Goal: Task Accomplishment & Management: Complete application form

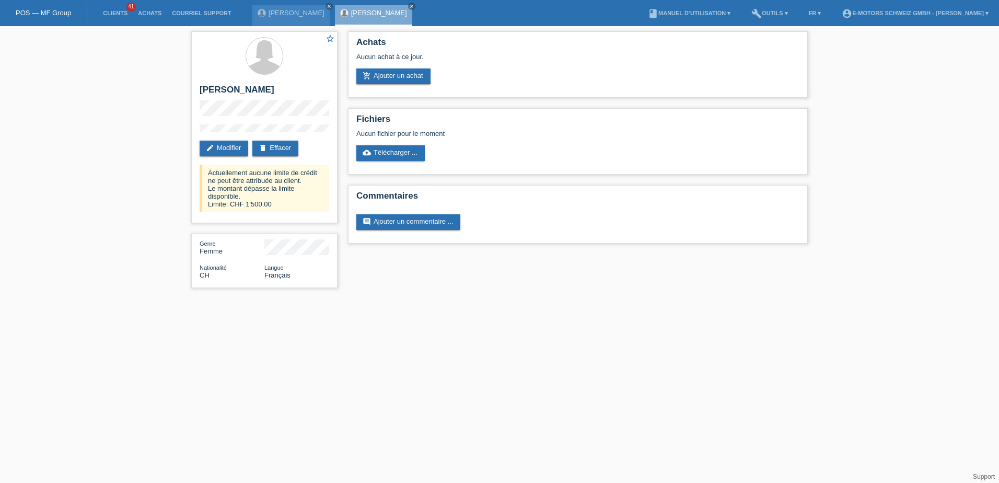
click at [119, 8] on li "Clients 41" at bounding box center [115, 13] width 35 height 27
click at [118, 13] on link "Clients" at bounding box center [115, 13] width 35 height 6
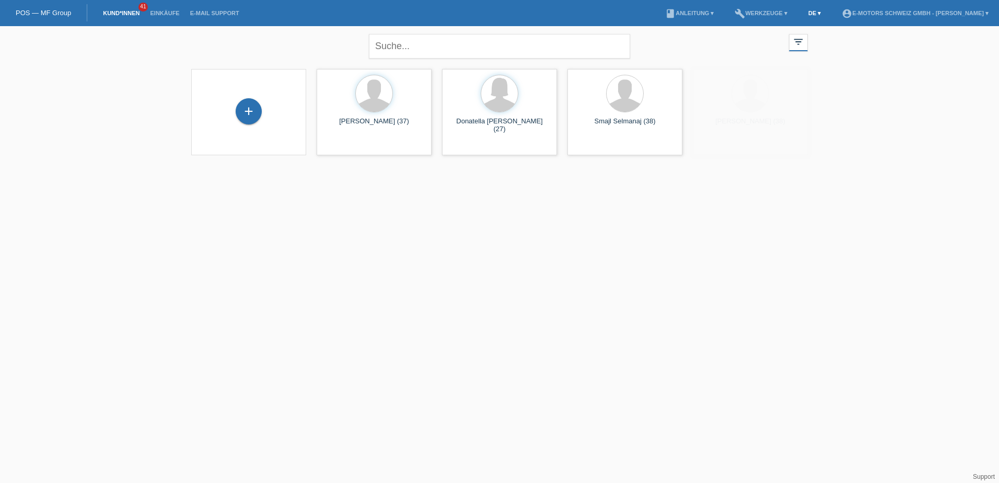
click at [803, 13] on link "DE ▾" at bounding box center [814, 13] width 23 height 6
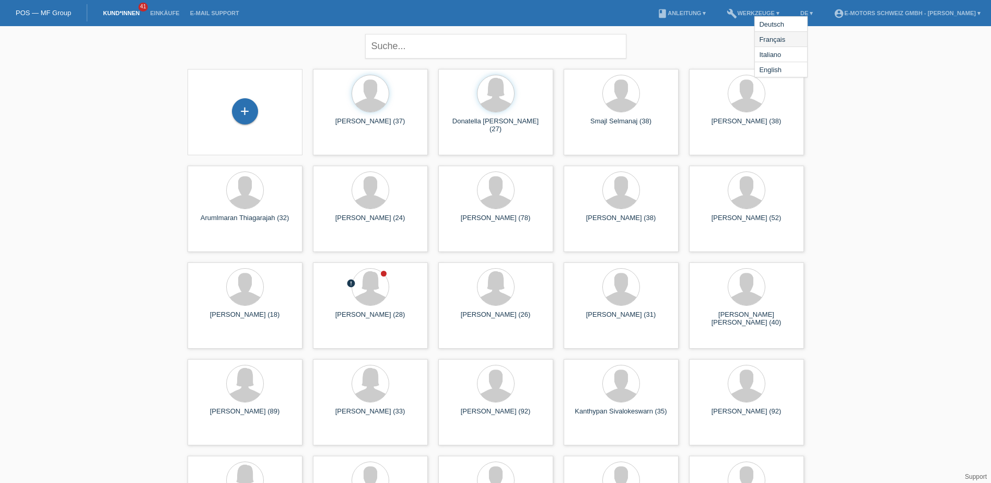
click at [782, 42] on span "Français" at bounding box center [772, 39] width 29 height 13
click at [249, 109] on div "+" at bounding box center [245, 111] width 26 height 26
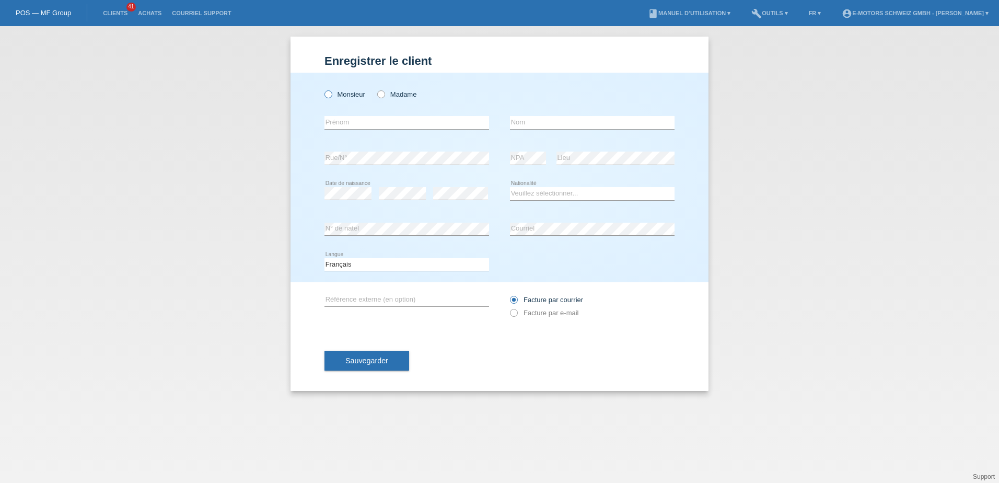
click at [323, 89] on icon at bounding box center [323, 89] width 0 height 0
click at [330, 97] on input "Monsieur" at bounding box center [328, 93] width 7 height 7
radio input "true"
click at [334, 124] on input "text" at bounding box center [407, 122] width 165 height 13
type input "Anhar"
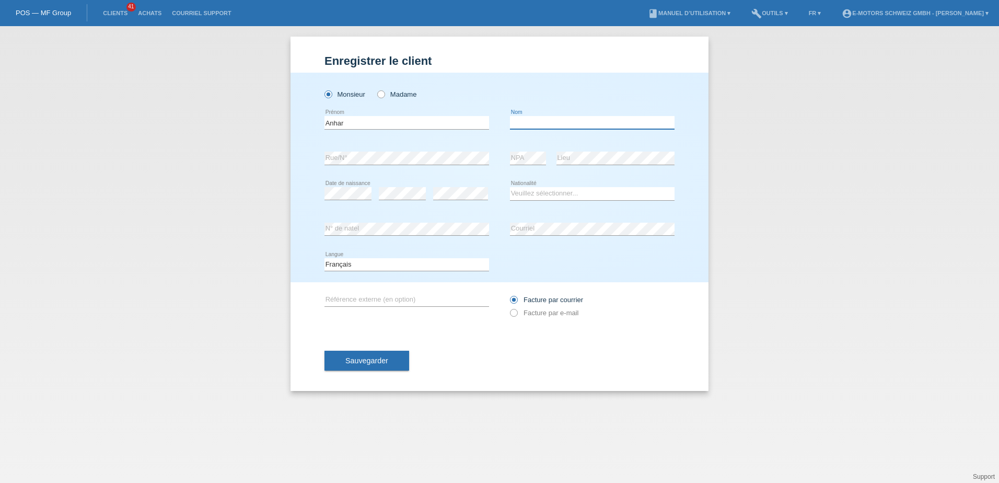
click at [571, 123] on input "text" at bounding box center [592, 122] width 165 height 13
type input "Al-Kefnawouiz"
click at [366, 199] on div "Monsieur Madame Anhar error Prénom C" at bounding box center [500, 178] width 418 height 210
click at [538, 190] on select "Veuillez sélectionner... Suisse Allemagne Autriche Liechtenstein ------------ A…" at bounding box center [592, 193] width 165 height 13
select select "CH"
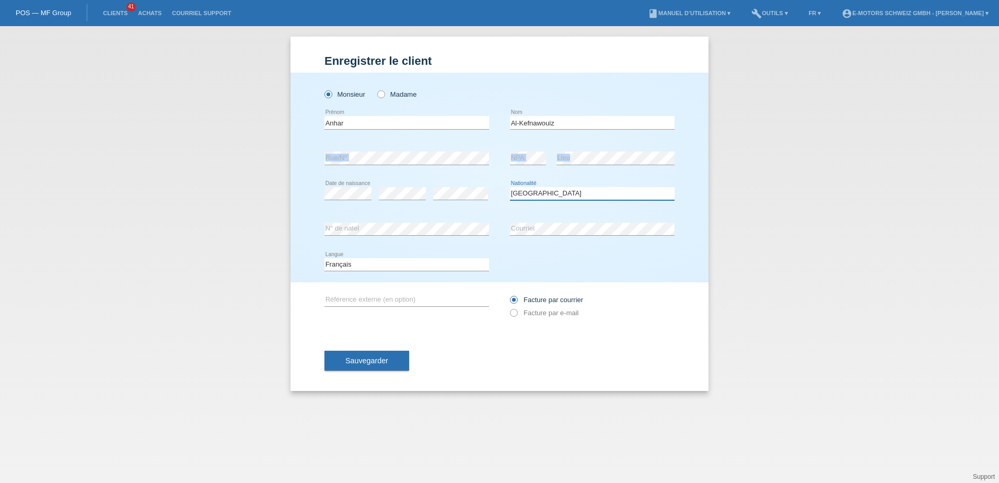
click at [510, 187] on select "Veuillez sélectionner... Suisse Allemagne Autriche Liechtenstein ------------ A…" at bounding box center [592, 193] width 165 height 13
click at [377, 362] on span "Sauvegarder" at bounding box center [366, 360] width 43 height 8
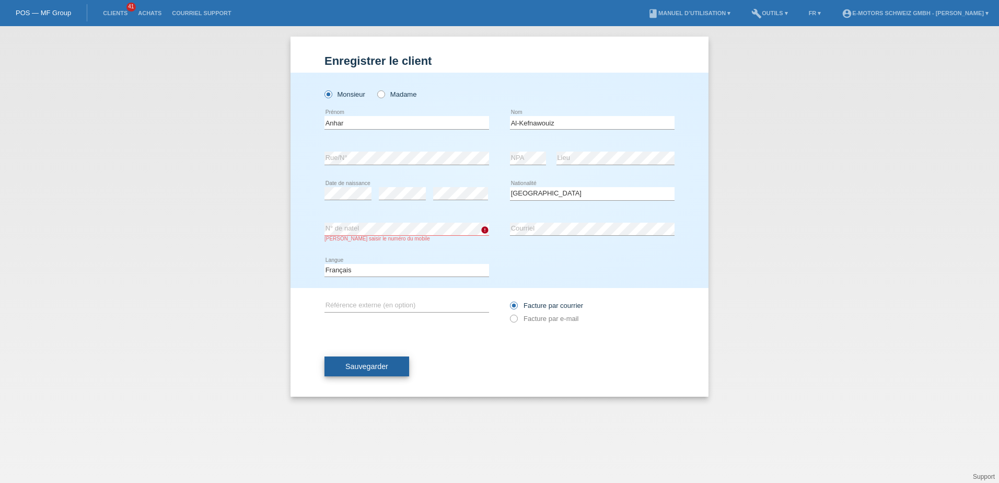
click at [353, 368] on span "Sauvegarder" at bounding box center [366, 366] width 43 height 8
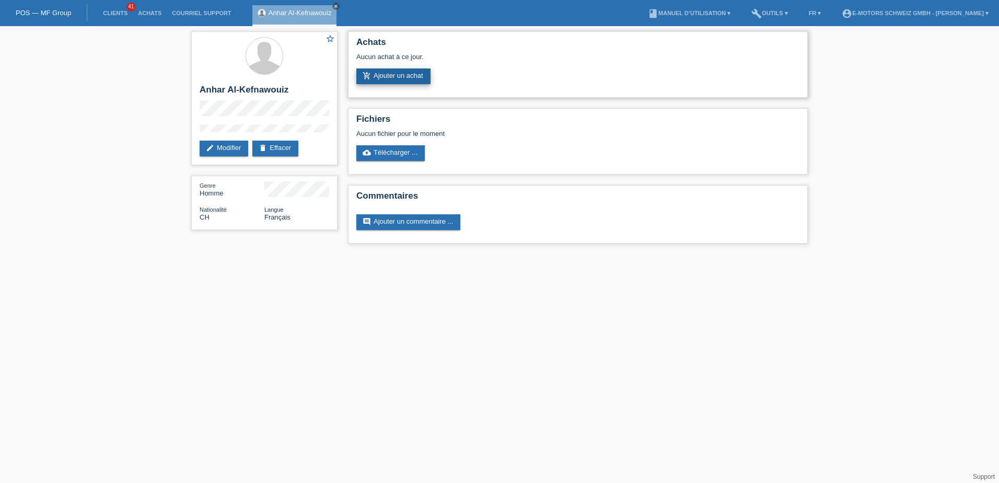
click at [391, 75] on link "add_shopping_cart Ajouter un achat" at bounding box center [393, 76] width 74 height 16
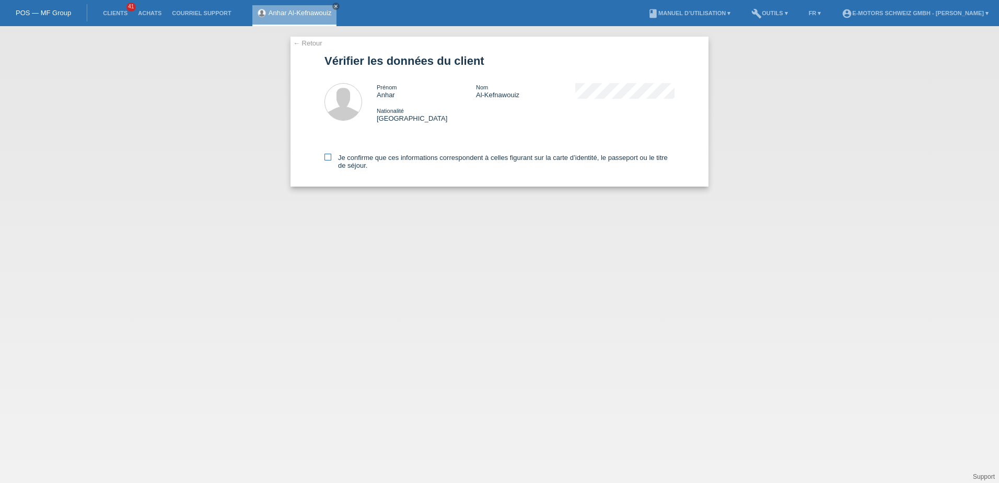
click at [328, 155] on icon at bounding box center [328, 157] width 7 height 7
click at [328, 155] on input "Je confirme que ces informations correspondent à celles figurant sur la carte d…" at bounding box center [328, 157] width 7 height 7
checkbox input "true"
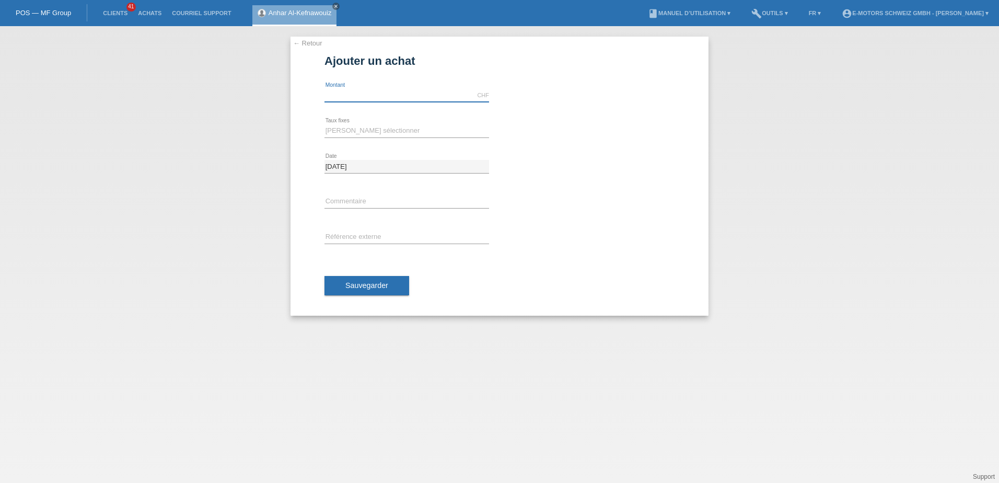
click at [366, 97] on input "text" at bounding box center [407, 95] width 165 height 13
type input "3790.00"
click at [371, 130] on select "Veuillez sélectionner 12 versements 24 versements 36 versements 48 versements" at bounding box center [407, 130] width 165 height 13
select select "214"
click at [325, 124] on select "Veuillez sélectionner 12 versements 24 versements 36 versements 48 versements" at bounding box center [407, 130] width 165 height 13
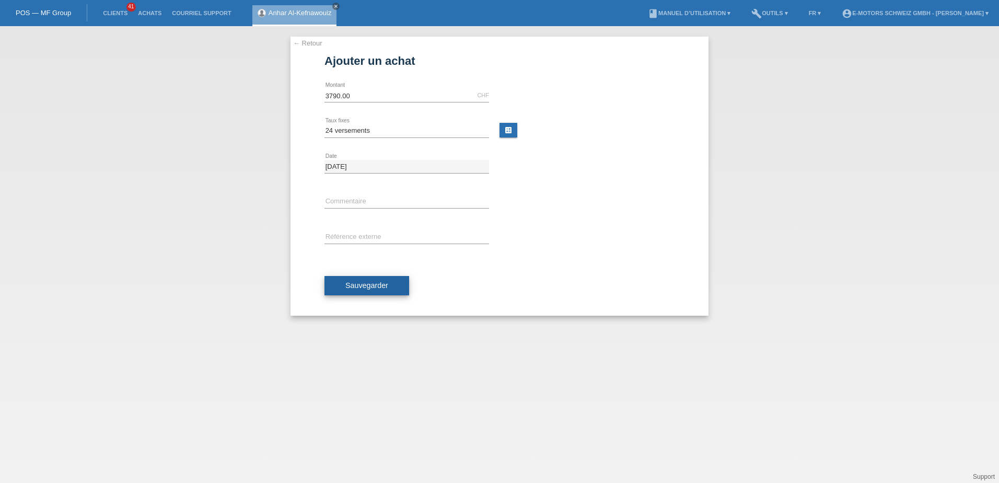
click at [354, 281] on span "Sauvegarder" at bounding box center [366, 285] width 43 height 8
